Goal: Task Accomplishment & Management: Use online tool/utility

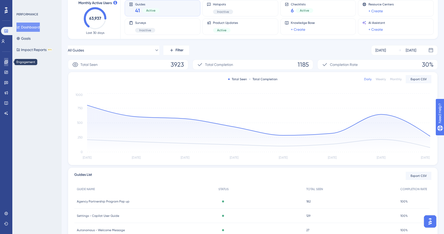
click at [6, 63] on icon at bounding box center [6, 62] width 4 height 4
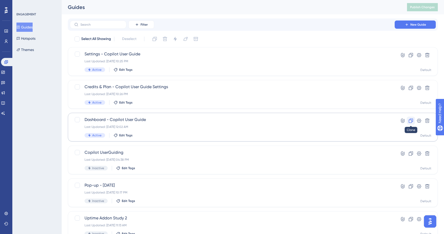
click at [411, 120] on icon at bounding box center [410, 121] width 4 height 4
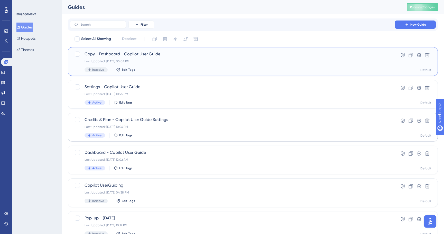
click at [189, 62] on div "Last Updated: [DATE] 05:04 PM" at bounding box center [231, 61] width 295 height 4
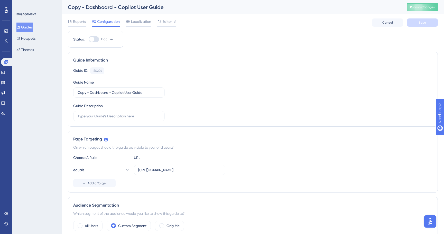
click at [112, 7] on div "Copy - Dashboard - Copilot User Guide" at bounding box center [231, 7] width 326 height 7
drag, startPoint x: 86, startPoint y: 92, endPoint x: 72, endPoint y: 92, distance: 14.1
click at [72, 92] on div "Guide Information Guide ID: 150224 Copy Guide Name Copy - Dashboard - Copilot U…" at bounding box center [253, 89] width 370 height 75
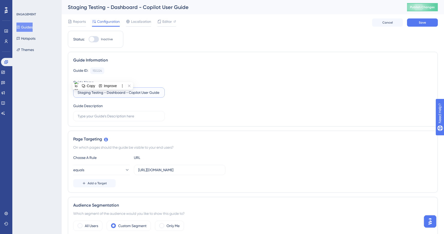
scroll to position [15, 0]
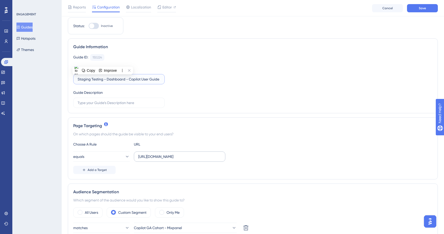
type input "Staging Testing - Dashboard - Copilot User Guide"
click at [164, 155] on input "[URL][DOMAIN_NAME]" at bounding box center [179, 157] width 83 height 6
paste input "text"
paste input "[URL][DOMAIN_NAME]"
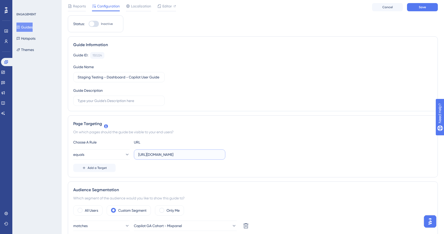
scroll to position [0, 0]
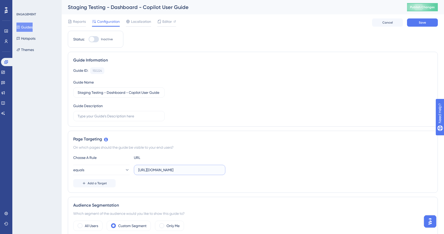
type input "[URL][DOMAIN_NAME]"
